Goal: Task Accomplishment & Management: Complete application form

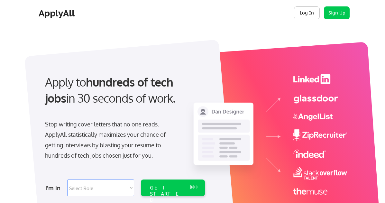
click at [305, 15] on button "Log In" at bounding box center [307, 12] width 26 height 13
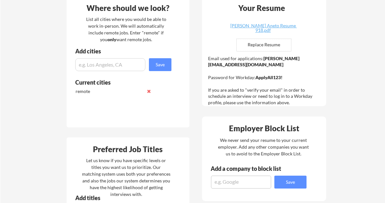
scroll to position [181, 0]
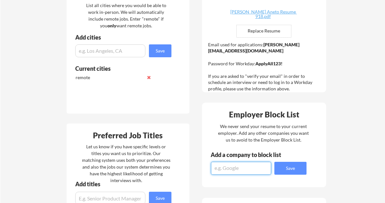
click at [240, 167] on textarea at bounding box center [241, 168] width 60 height 13
type textarea "amazon"
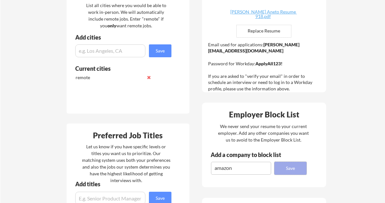
click at [286, 166] on button "Save" at bounding box center [290, 168] width 32 height 13
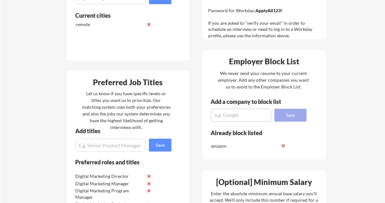
scroll to position [233, 0]
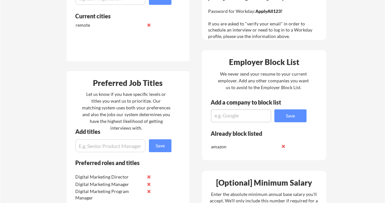
click at [232, 116] on textarea at bounding box center [241, 115] width 60 height 13
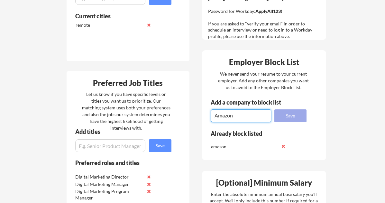
type textarea "Amazon"
click at [282, 117] on button "Save" at bounding box center [290, 115] width 32 height 13
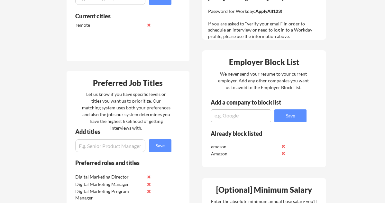
click at [269, 91] on div "We never send your resume to your current employer. Add any other companies you…" at bounding box center [263, 81] width 109 height 23
click at [287, 92] on div "We never send your resume to your current employer. Add any other companies you…" at bounding box center [263, 81] width 109 height 23
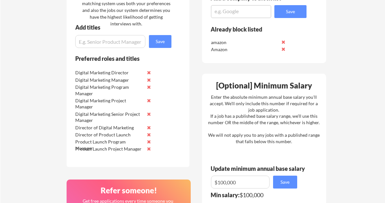
scroll to position [337, 0]
click at [308, 81] on div "[Optional] Minimum Salary" at bounding box center [264, 85] width 120 height 8
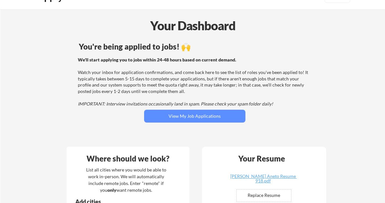
scroll to position [0, 0]
